Goal: Task Accomplishment & Management: Manage account settings

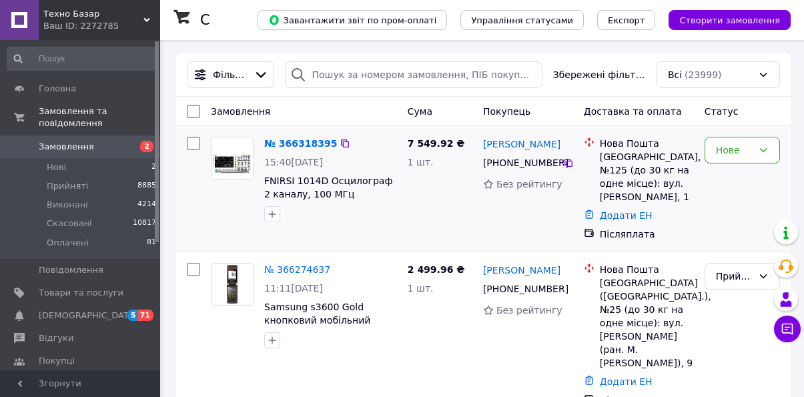
click at [449, 232] on div "7 549.92 ₴ 1 шт." at bounding box center [439, 188] width 75 height 115
click at [721, 153] on div "Нове" at bounding box center [734, 150] width 37 height 15
click at [724, 217] on li "Скасовано" at bounding box center [742, 227] width 74 height 24
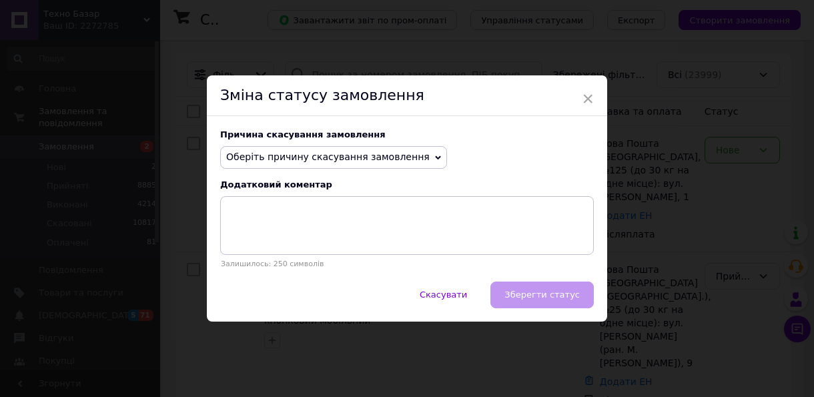
click at [274, 155] on span "Оберіть причину скасування замовлення" at bounding box center [327, 156] width 203 height 11
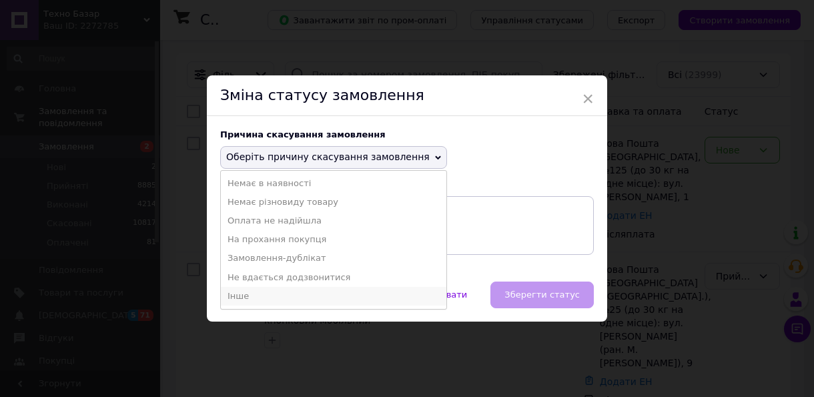
click at [273, 292] on li "Інше" at bounding box center [334, 296] width 226 height 19
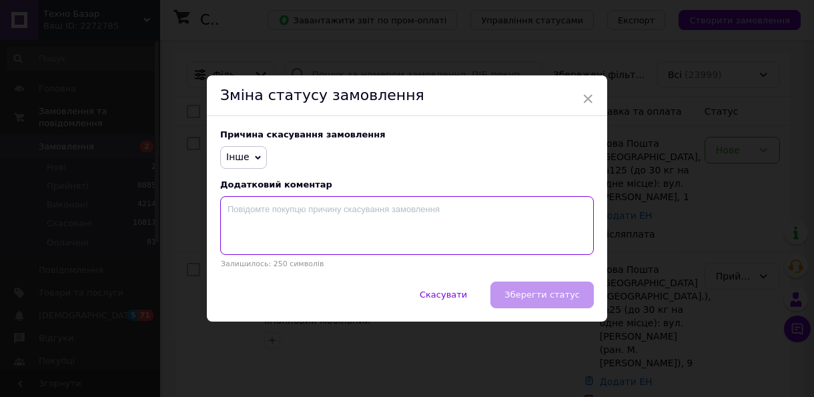
click at [288, 228] on textarea at bounding box center [407, 225] width 374 height 59
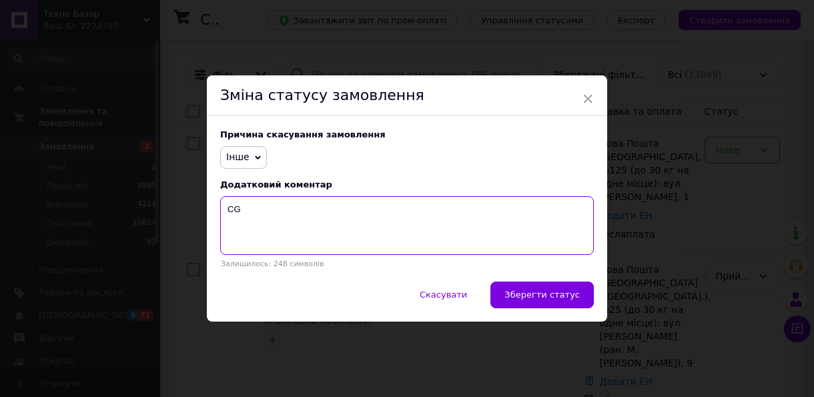
type textarea "C"
type textarea "СПАМ"
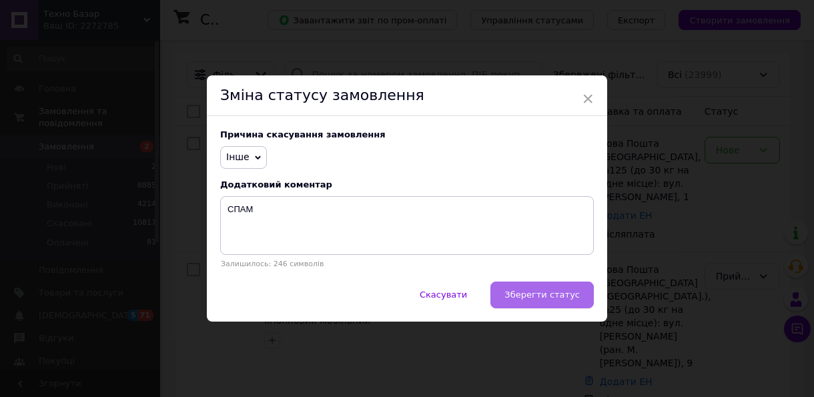
click at [556, 304] on button "Зберегти статус" at bounding box center [541, 295] width 103 height 27
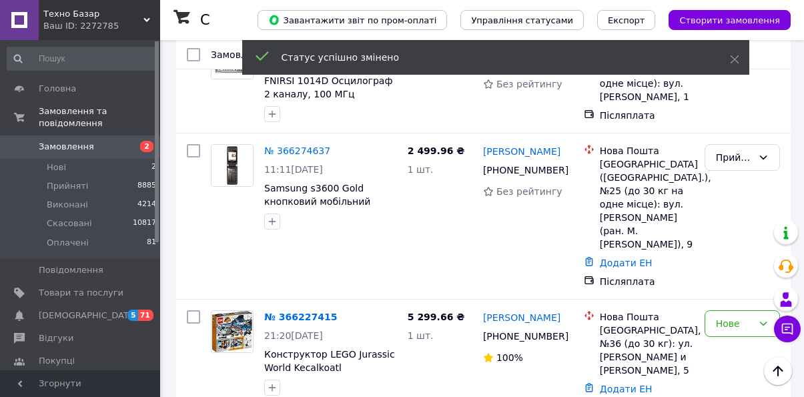
scroll to position [188, 0]
